Goal: Task Accomplishment & Management: Complete application form

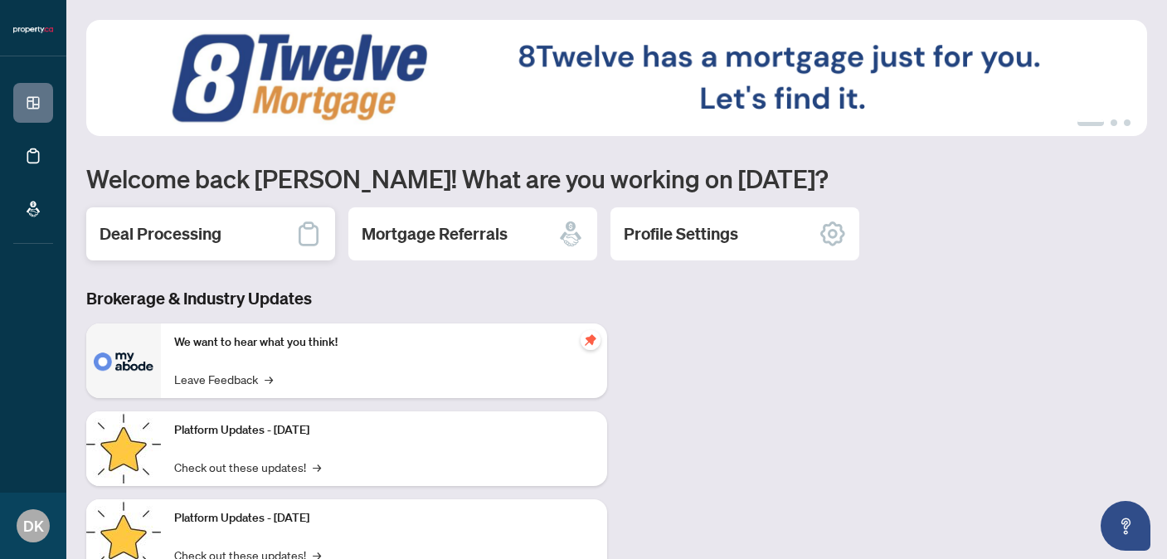
click at [192, 221] on div "Deal Processing" at bounding box center [210, 233] width 249 height 53
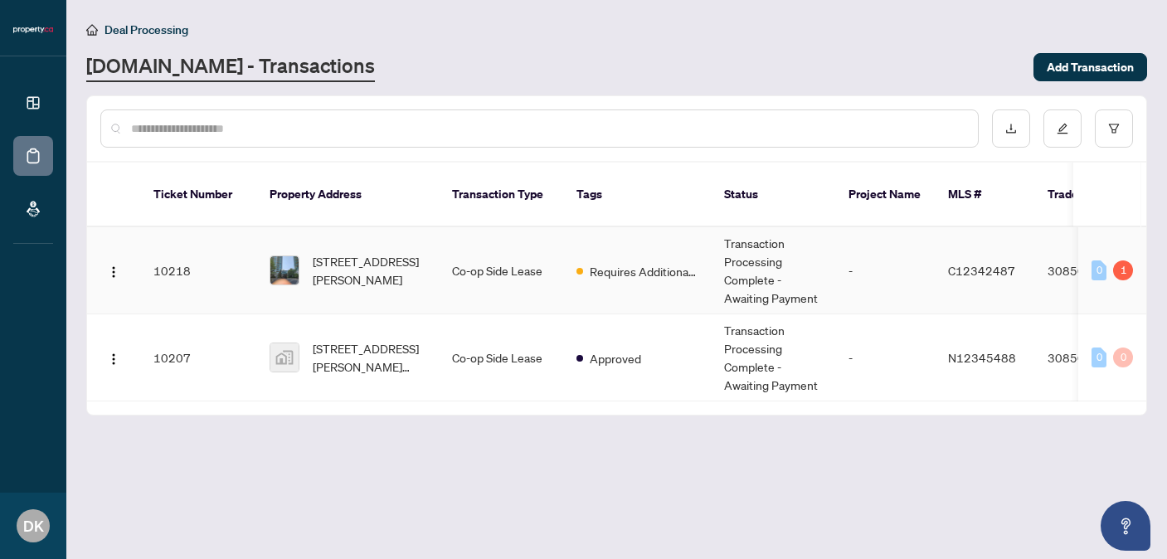
click at [1100, 269] on div "0" at bounding box center [1098, 270] width 15 height 20
click at [541, 263] on td "Co-op Side Lease" at bounding box center [501, 270] width 124 height 87
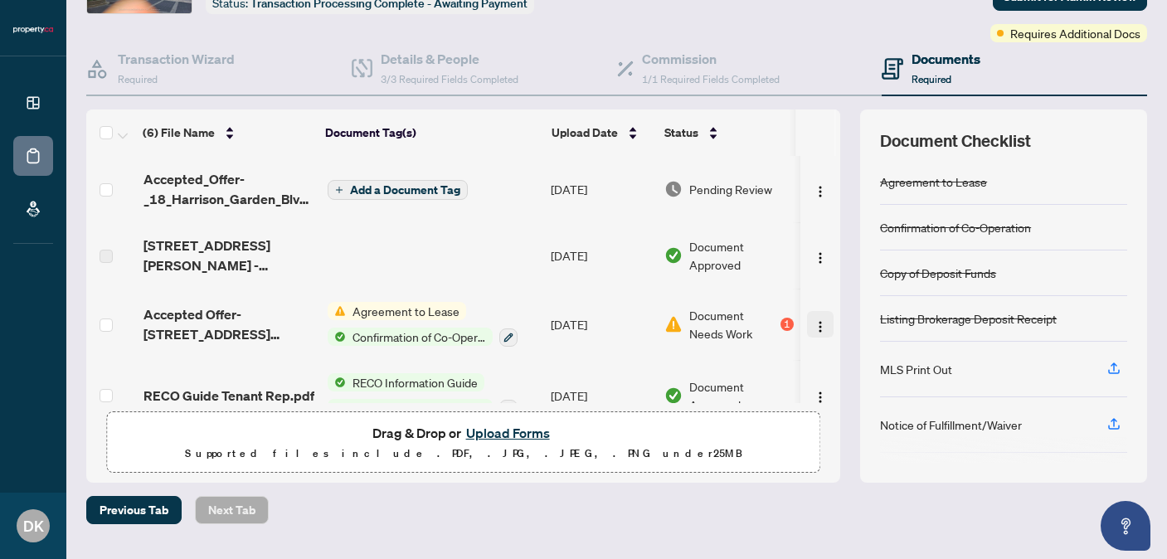
click at [819, 324] on img "button" at bounding box center [820, 326] width 13 height 13
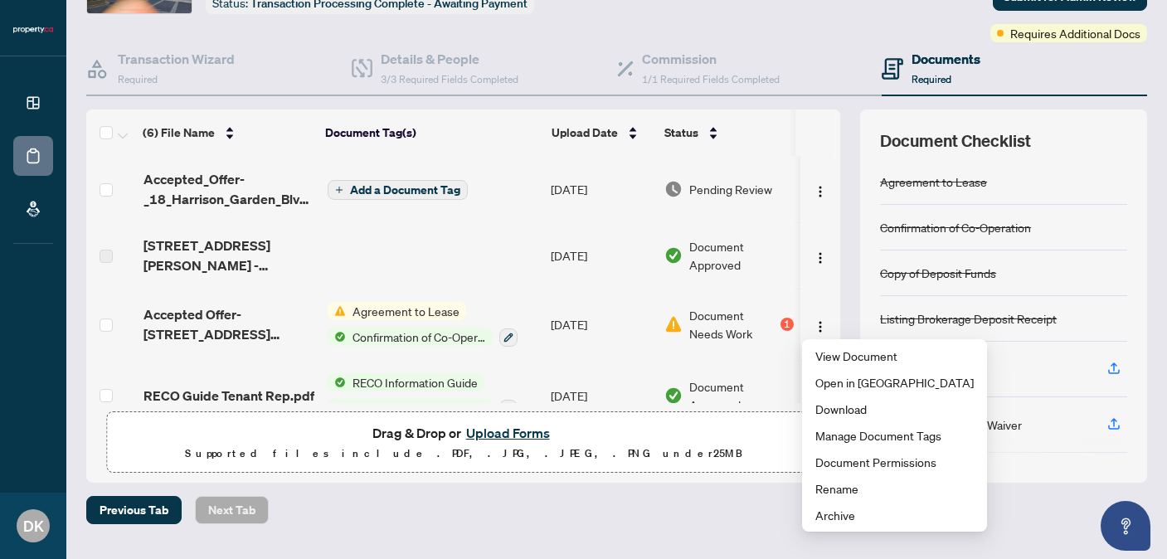
click at [384, 189] on span "Add a Document Tag" at bounding box center [405, 190] width 110 height 12
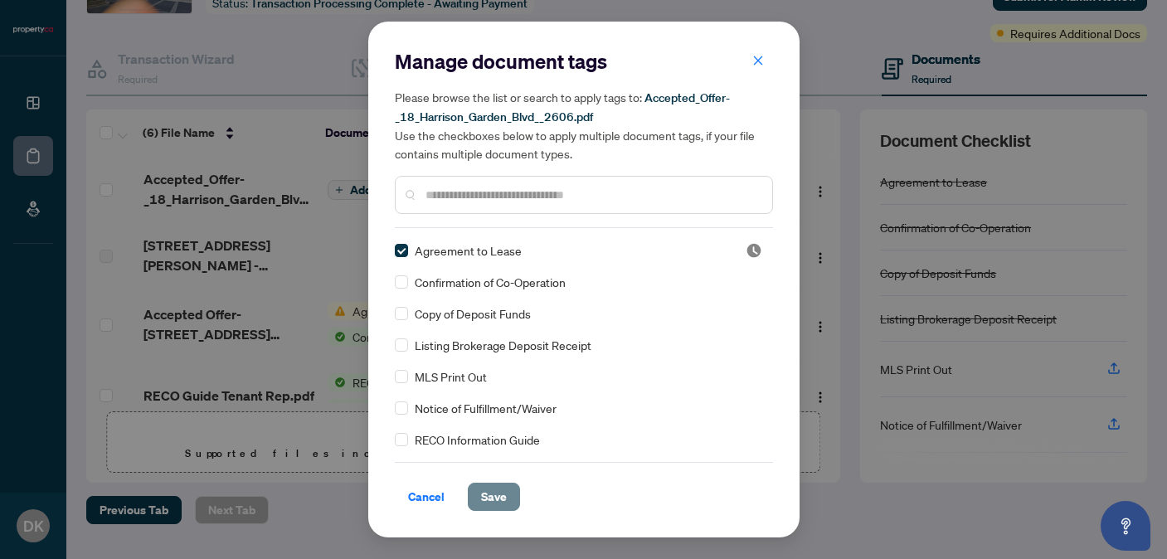
click at [484, 501] on span "Save" at bounding box center [494, 496] width 26 height 27
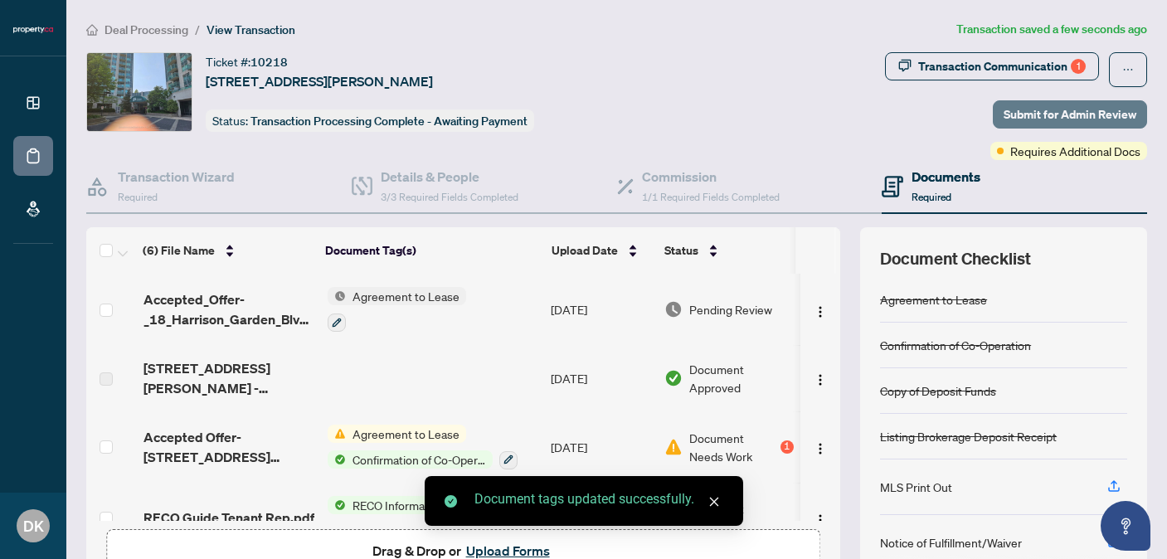
click at [1081, 102] on span "Submit for Admin Review" at bounding box center [1069, 114] width 133 height 27
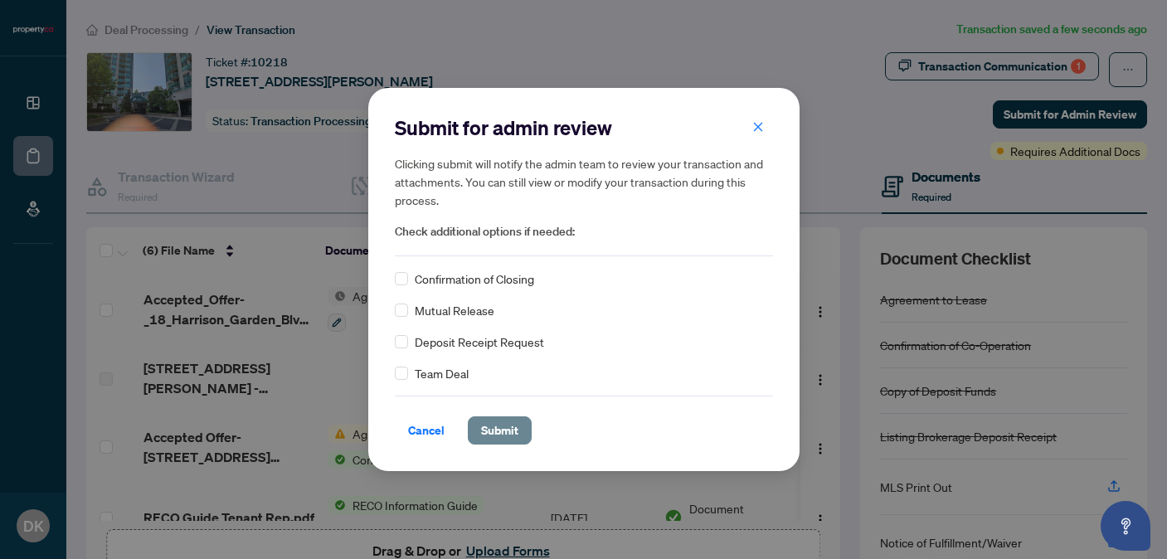
click at [494, 427] on span "Submit" at bounding box center [499, 430] width 37 height 27
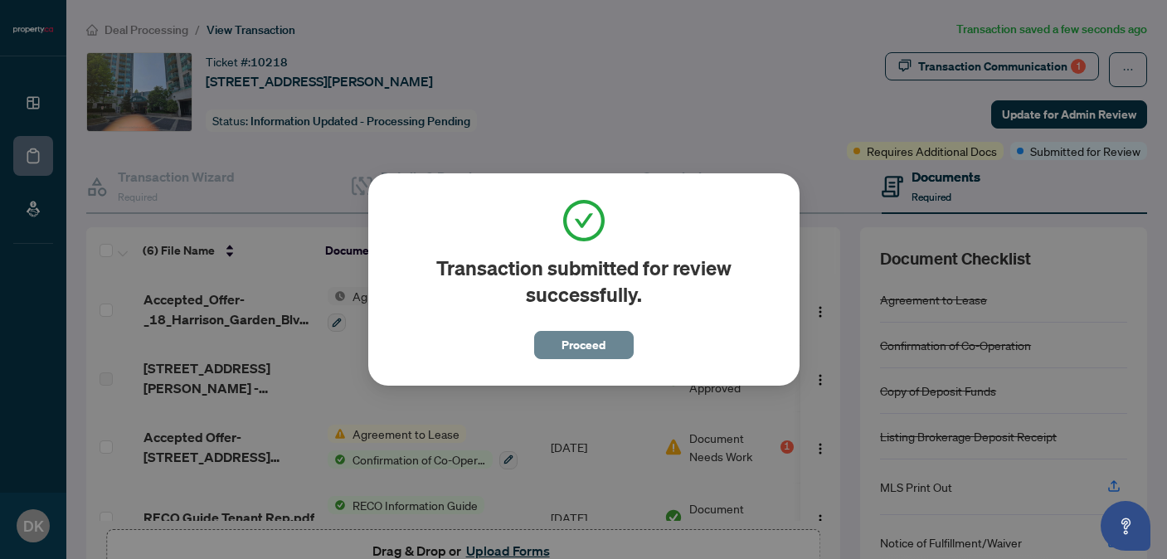
click at [584, 339] on span "Proceed" at bounding box center [583, 345] width 44 height 27
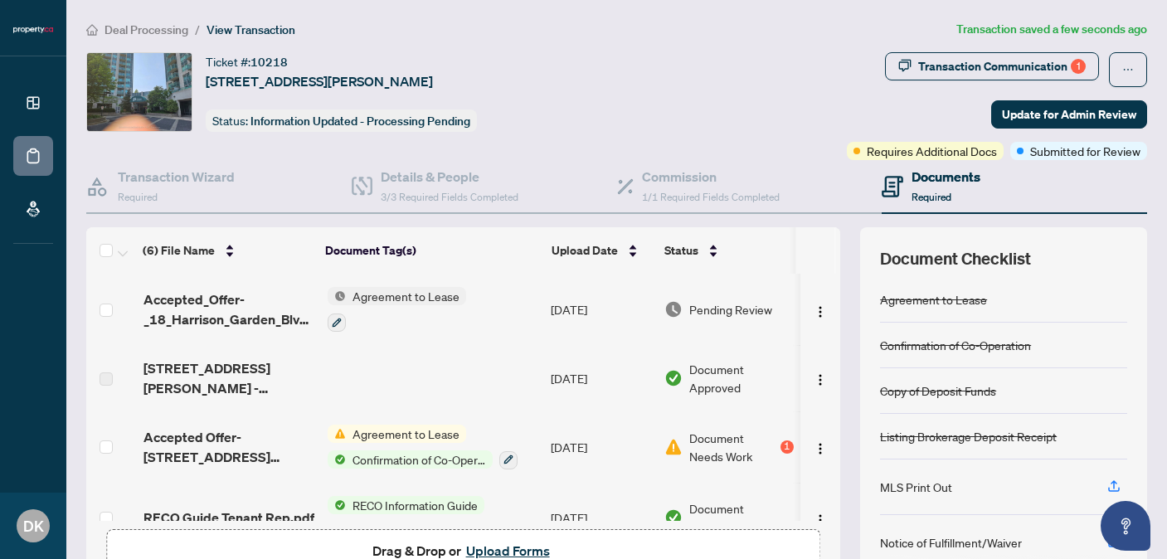
click at [142, 29] on span "Deal Processing" at bounding box center [146, 29] width 84 height 15
